Goal: Obtain resource: Download file/media

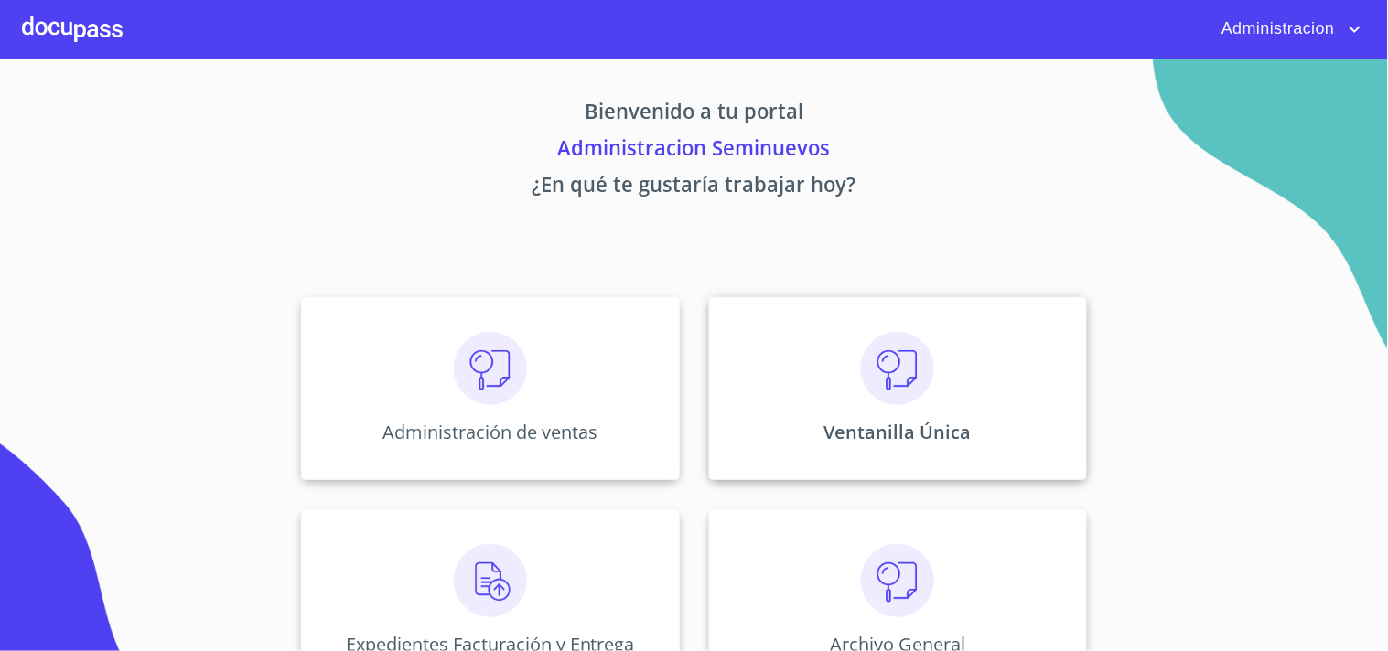
click at [858, 412] on div "Ventanilla Única" at bounding box center [898, 388] width 378 height 183
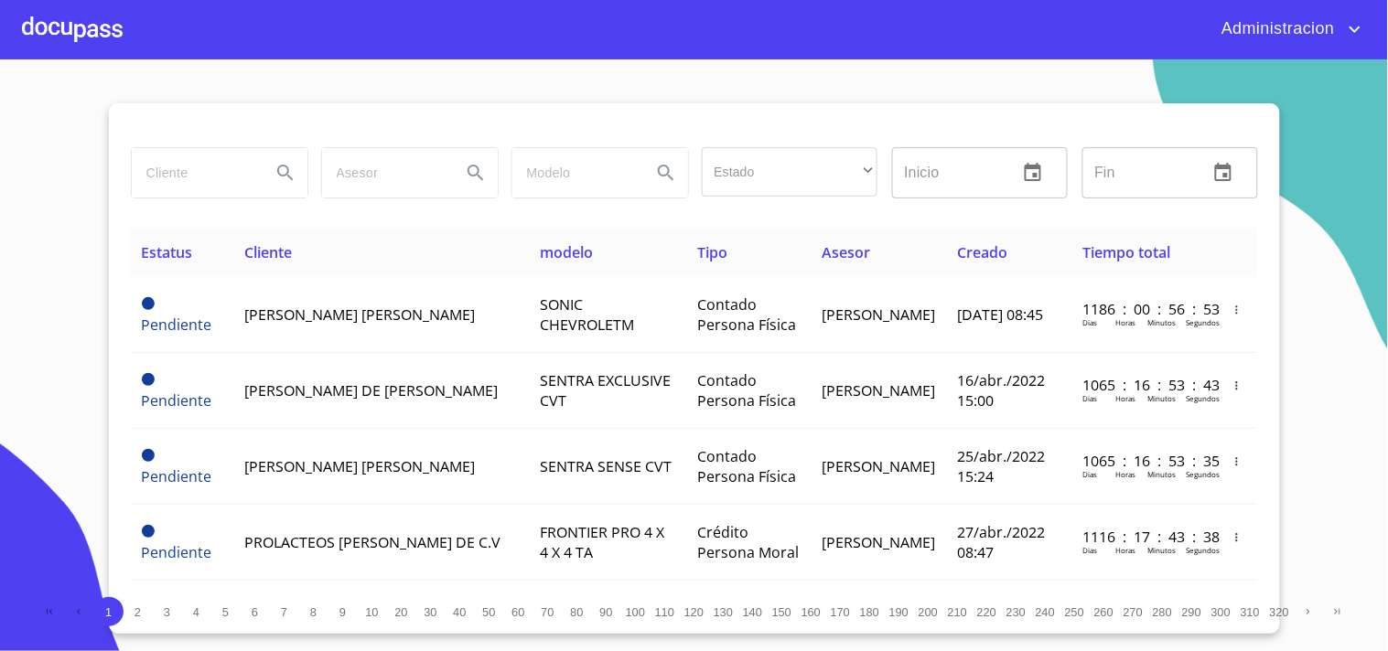
click at [206, 166] on input "search" at bounding box center [194, 172] width 124 height 49
type input "U"
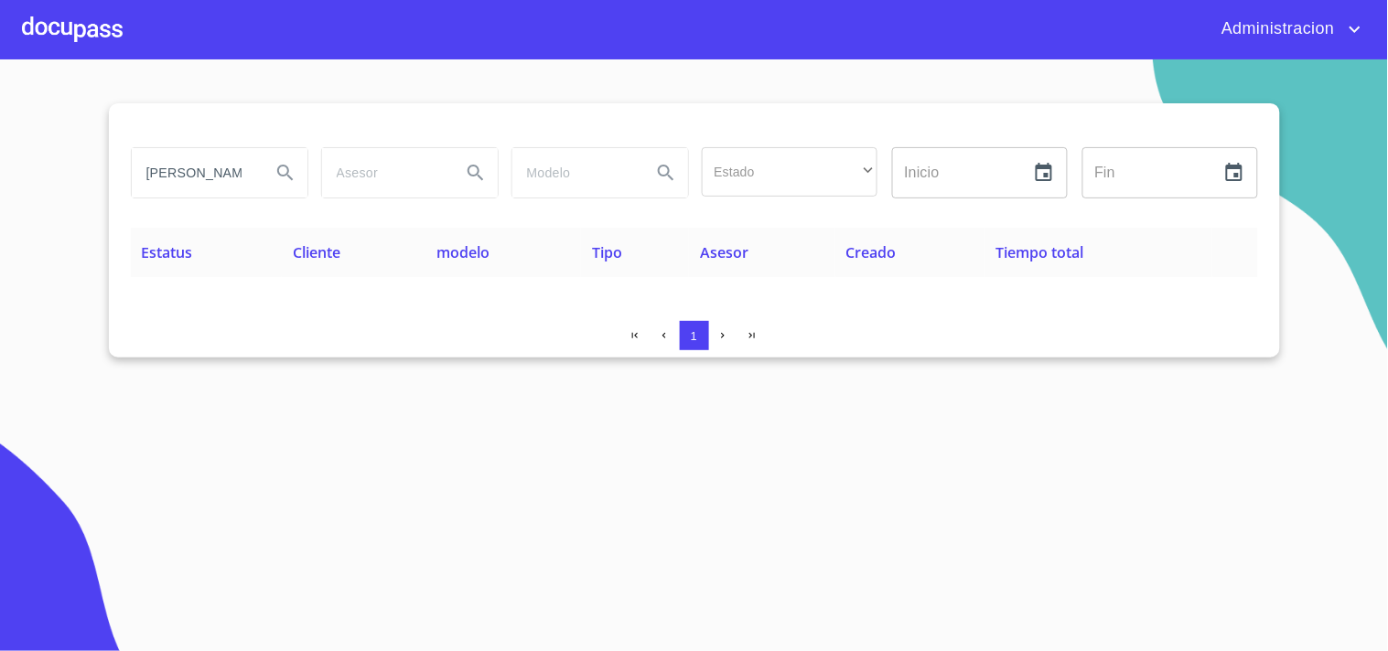
click at [282, 170] on icon "Search" at bounding box center [285, 173] width 22 height 22
drag, startPoint x: 212, startPoint y: 172, endPoint x: 705, endPoint y: 230, distance: 496.5
click at [704, 230] on div "[PERSON_NAME] Estado ​ ​ Inicio ​ Fin ​ Estatus Cliente modelo Tipo Asesor Crea…" at bounding box center [694, 230] width 1171 height 254
type input "[PERSON_NAME]"
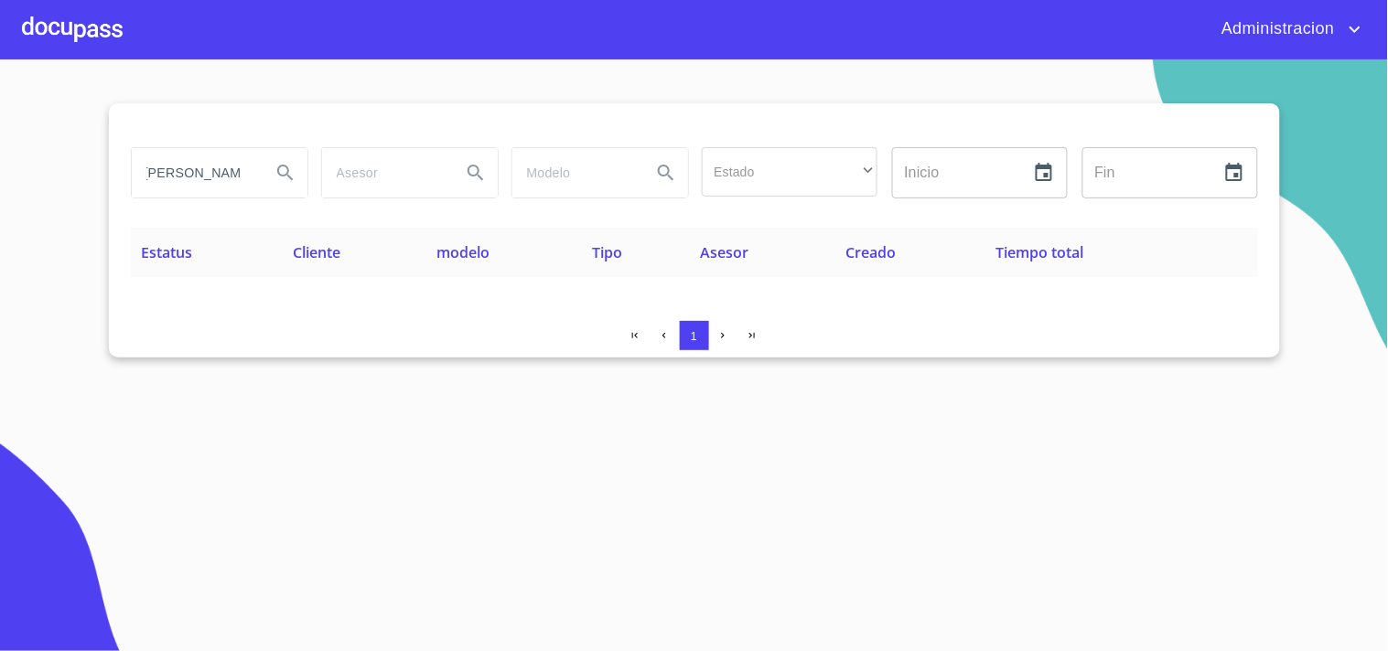
scroll to position [0, 0]
drag, startPoint x: 238, startPoint y: 172, endPoint x: 157, endPoint y: 190, distance: 82.5
click at [0, 174] on section "[PERSON_NAME] Estado ​ ​ Inicio ​ Fin ​ Estatus Cliente modelo Tipo Asesor Crea…" at bounding box center [694, 355] width 1388 height 592
type input "[PERSON_NAME]"
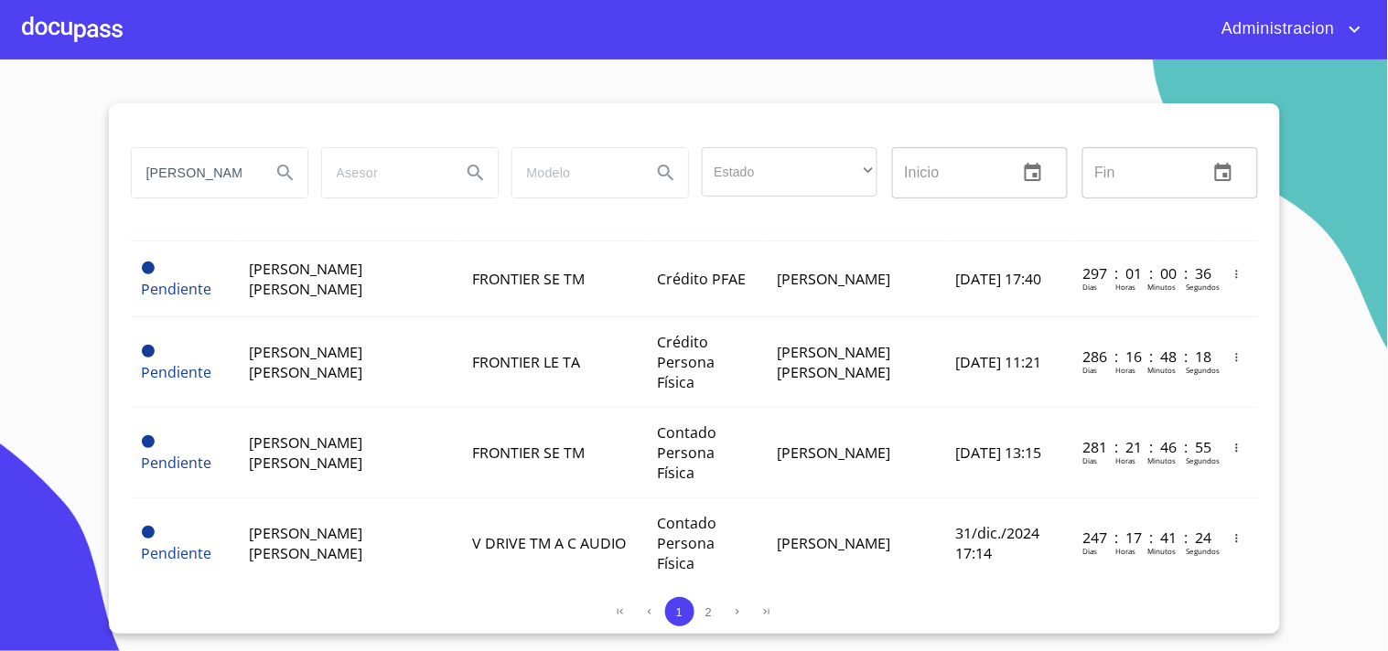
scroll to position [1118, 0]
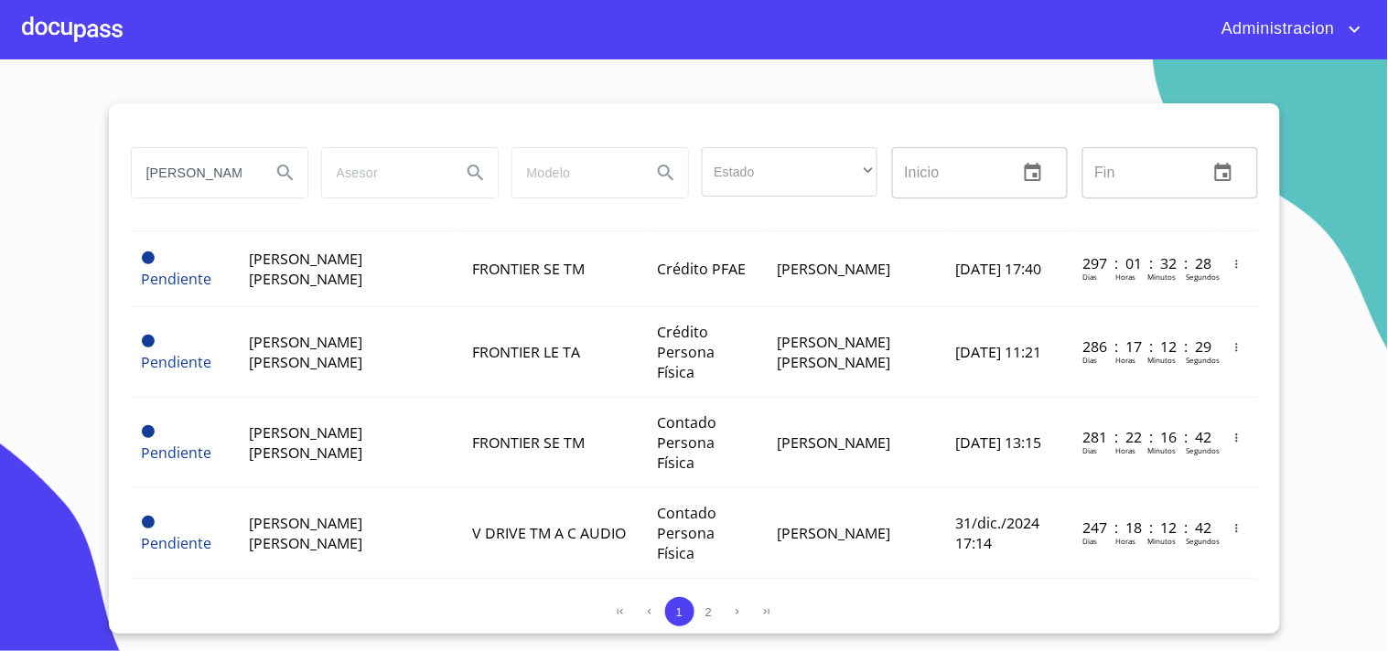
click at [285, 174] on icon "Search" at bounding box center [285, 173] width 22 height 22
type button "[PERSON_NAME]"
drag, startPoint x: 247, startPoint y: 177, endPoint x: 260, endPoint y: 149, distance: 31.1
click at [248, 177] on input "[PERSON_NAME]" at bounding box center [194, 172] width 124 height 49
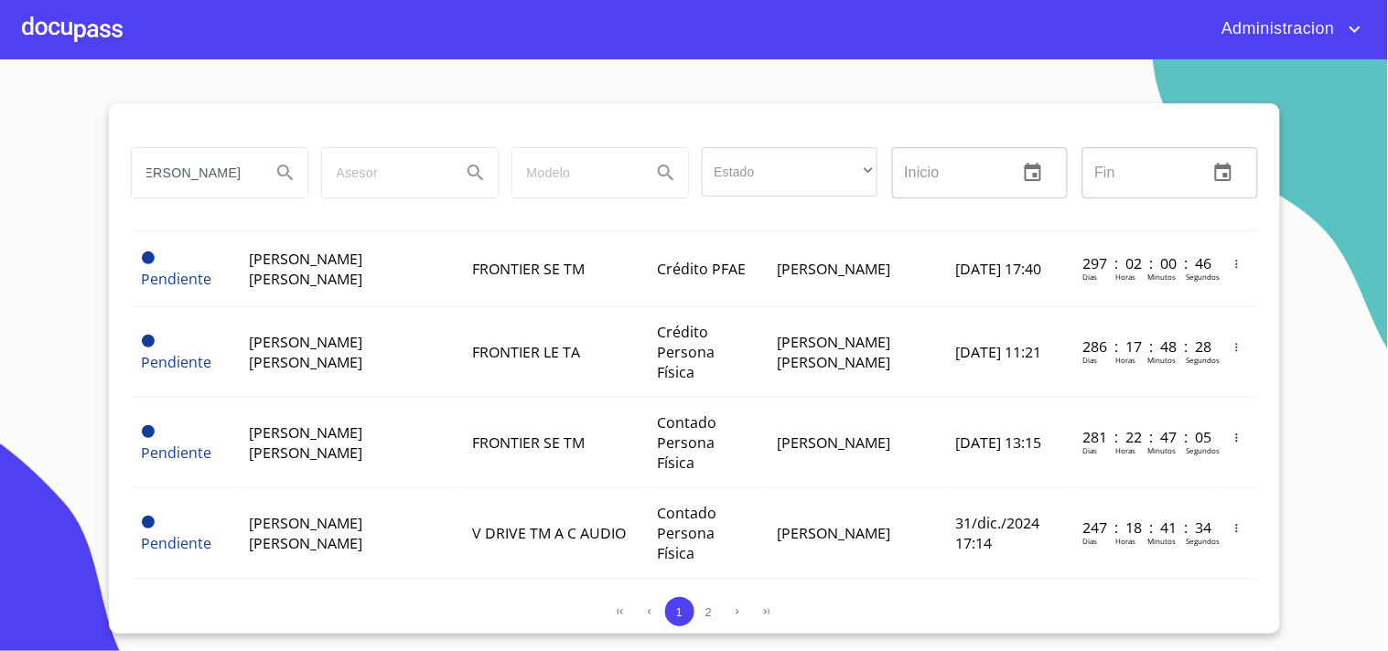
type input "[PERSON_NAME]"
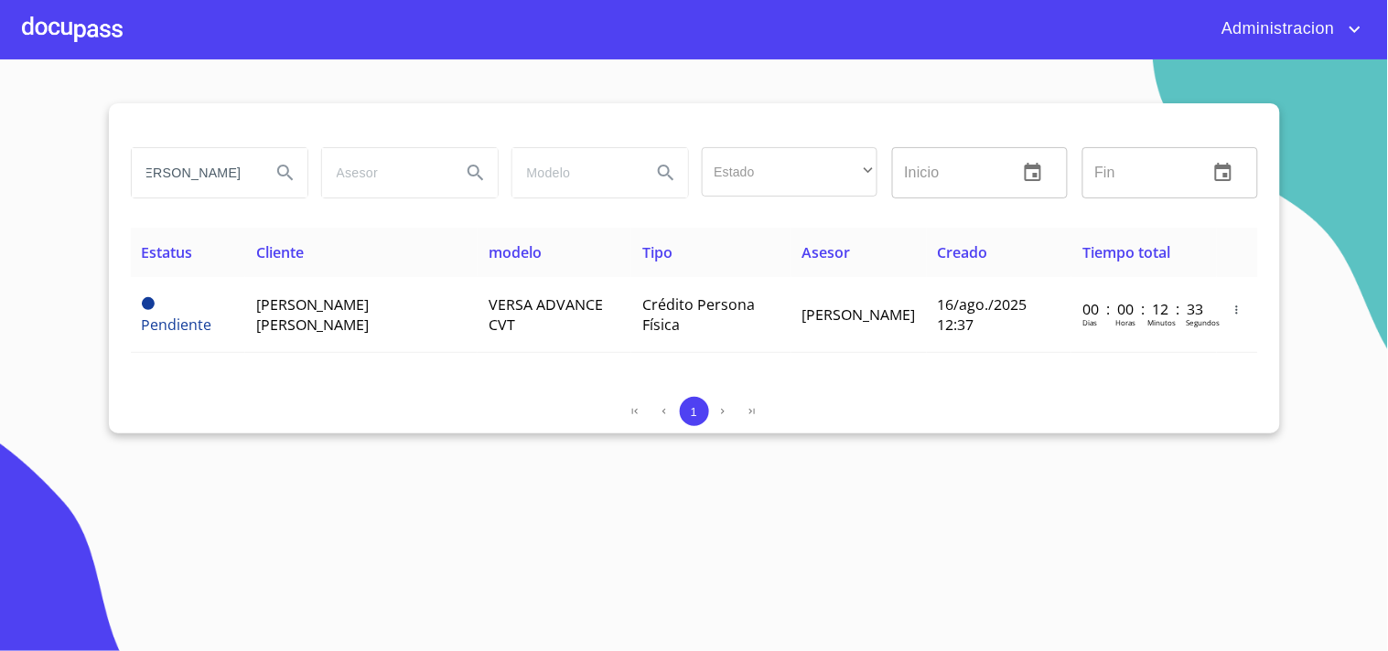
scroll to position [0, 0]
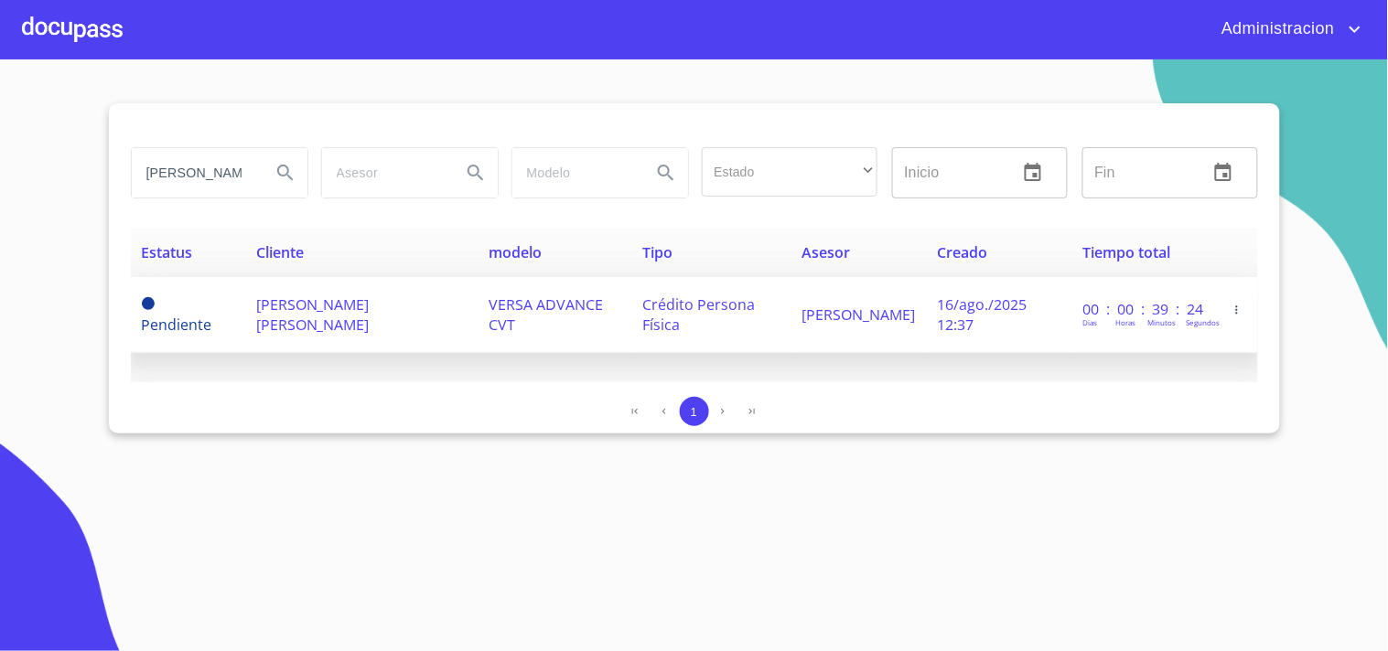
click at [507, 304] on span "VERSA ADVANCE CVT" at bounding box center [545, 315] width 114 height 40
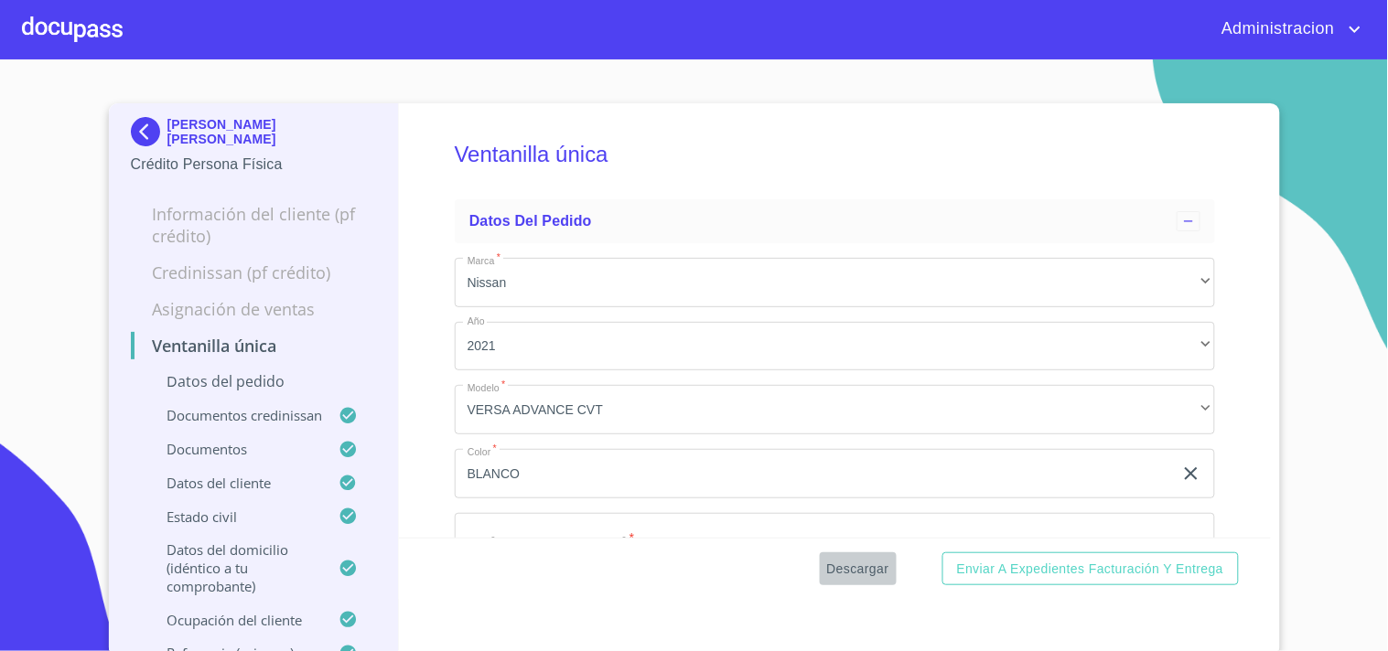
click at [870, 559] on span "Descargar" at bounding box center [858, 569] width 62 height 23
click at [178, 135] on p "[PERSON_NAME] [PERSON_NAME]" at bounding box center [271, 131] width 209 height 29
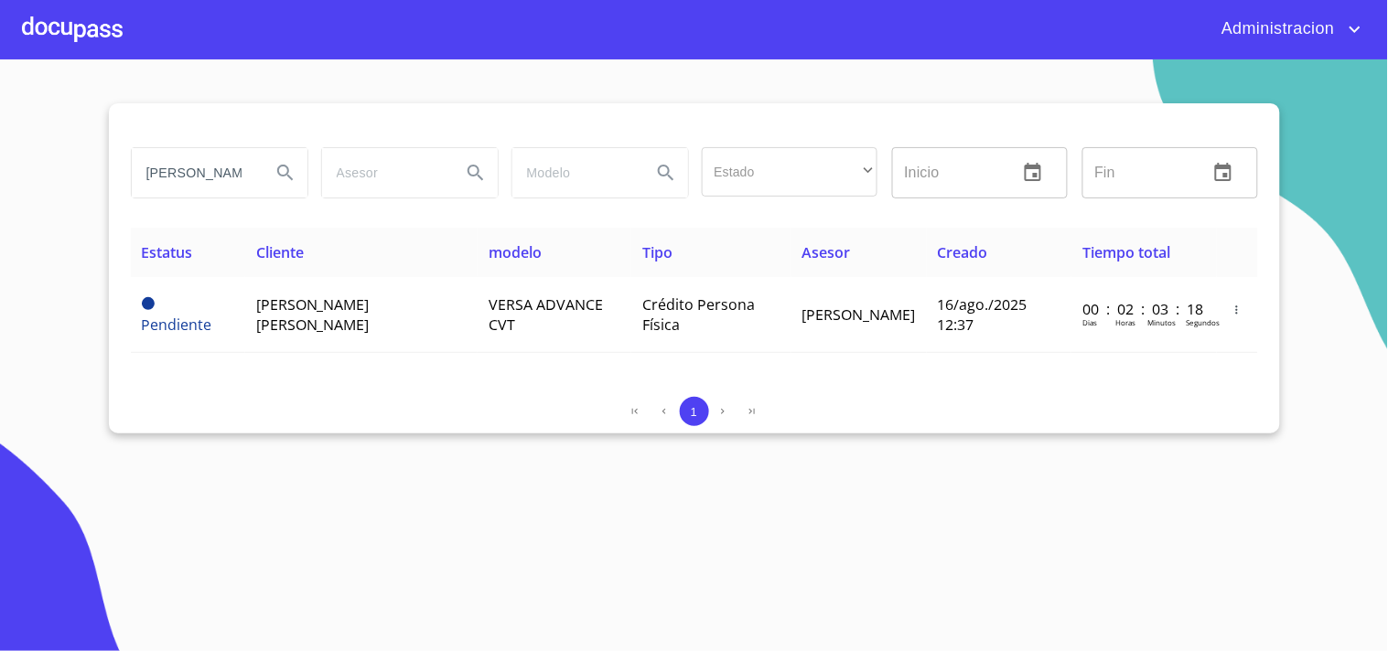
drag, startPoint x: 141, startPoint y: 180, endPoint x: 745, endPoint y: 253, distance: 608.1
click at [663, 248] on div "[PERSON_NAME] Estado ​ ​ Inicio ​ Fin ​ Estatus Cliente modelo Tipo Asesor Crea…" at bounding box center [694, 268] width 1171 height 330
type input "[PERSON_NAME]"
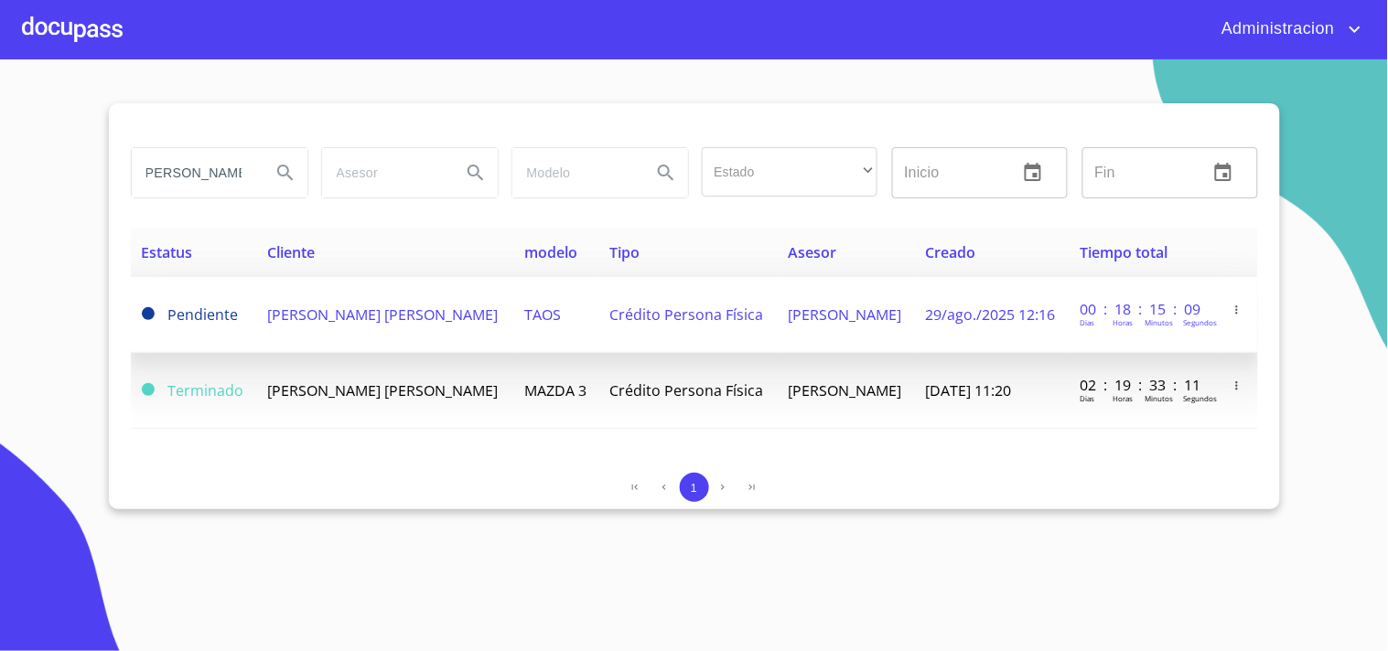
scroll to position [0, 0]
click at [899, 316] on td "[PERSON_NAME]" at bounding box center [845, 315] width 137 height 76
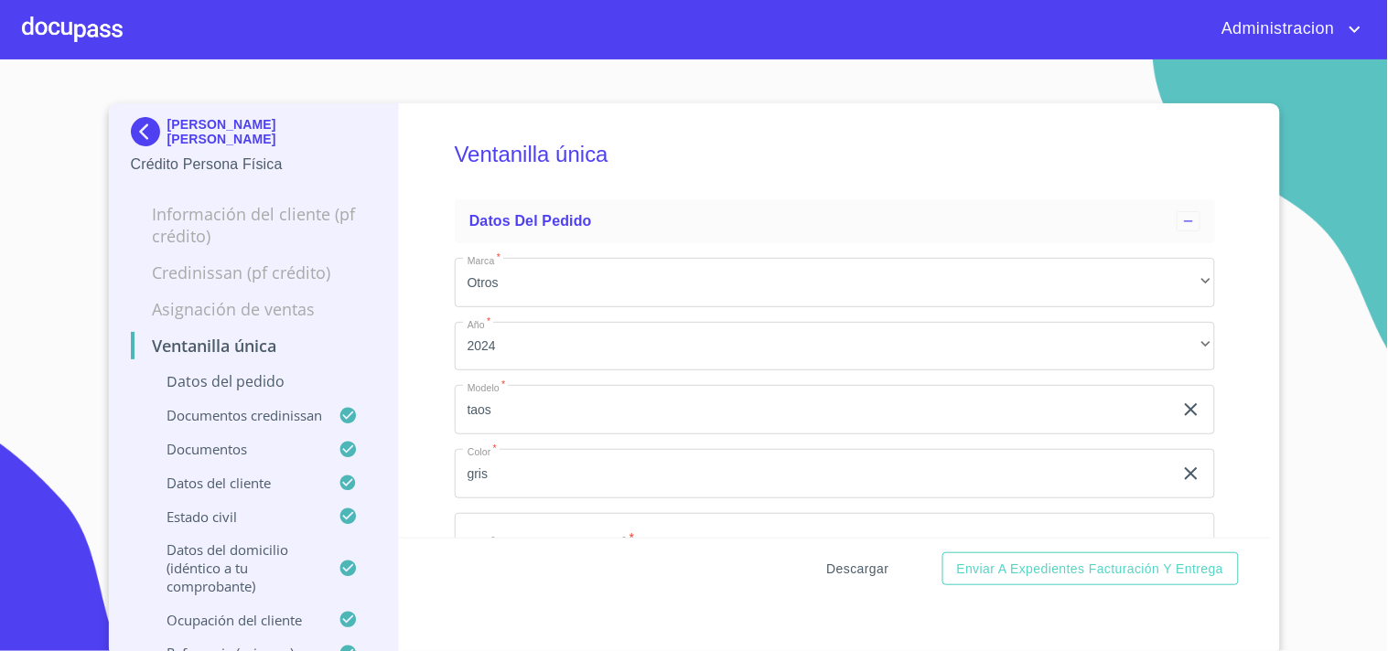
click at [855, 564] on span "Descargar" at bounding box center [858, 569] width 62 height 23
